Goal: Find specific page/section: Find specific page/section

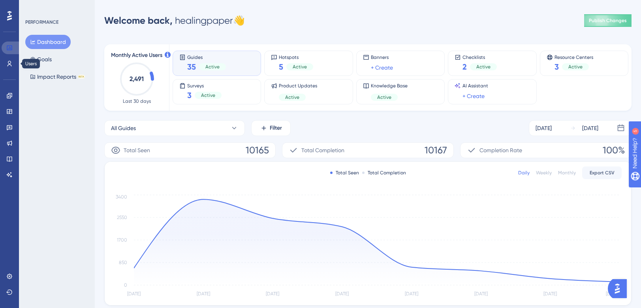
click at [9, 53] on link at bounding box center [11, 47] width 19 height 13
click at [11, 61] on icon at bounding box center [9, 63] width 6 height 6
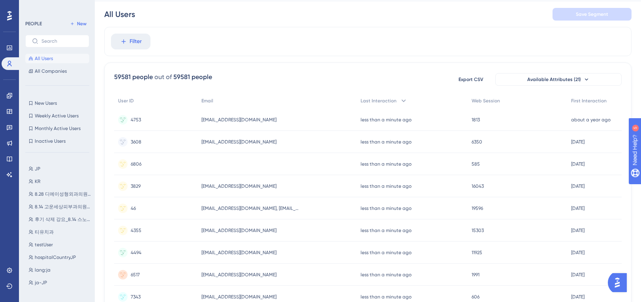
scroll to position [89, 0]
click at [49, 231] on span "testUser" at bounding box center [44, 229] width 18 height 6
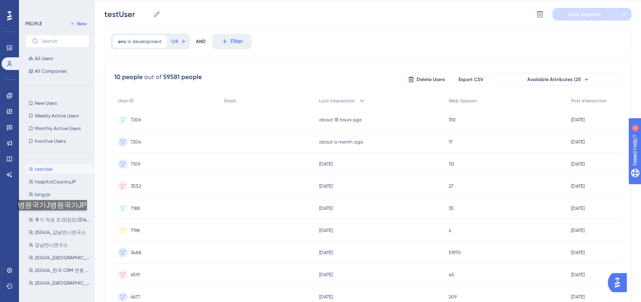
scroll to position [165, 0]
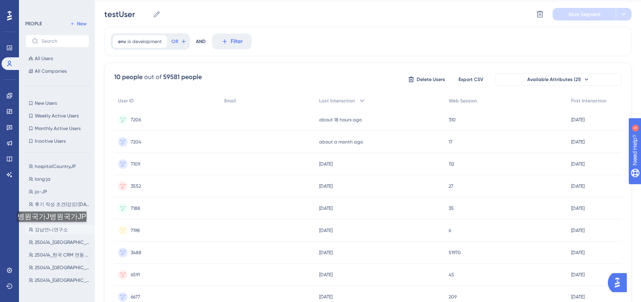
click at [51, 230] on span "강남언니연구소" at bounding box center [51, 229] width 33 height 6
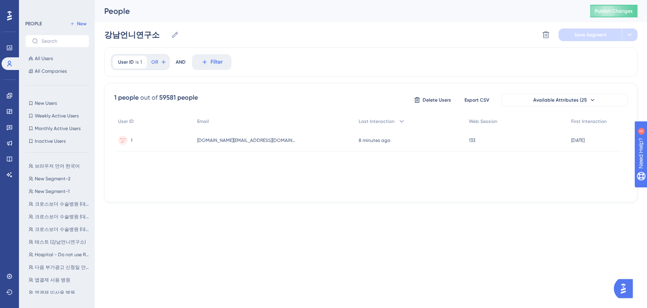
scroll to position [498, 0]
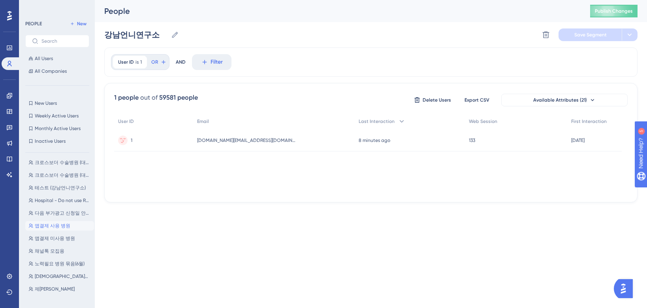
click at [54, 227] on span "앱결제 사용 병원" at bounding box center [53, 226] width 36 height 6
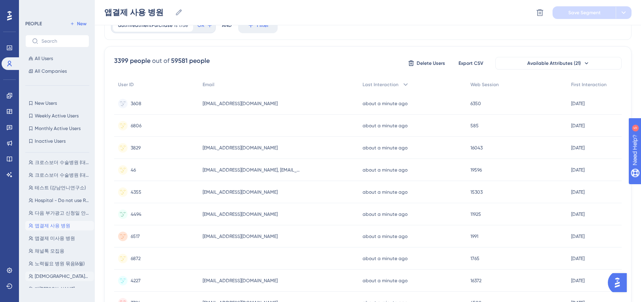
click at [45, 276] on span "[DEMOGRAPHIC_DATA]을 사용하는 병원" at bounding box center [63, 276] width 56 height 6
type input "[DEMOGRAPHIC_DATA]을 사용하는 병원"
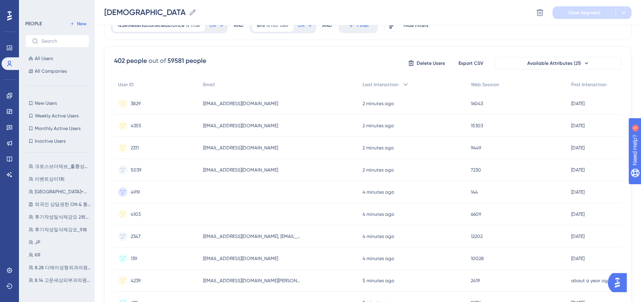
scroll to position [0, 0]
